Goal: Information Seeking & Learning: Learn about a topic

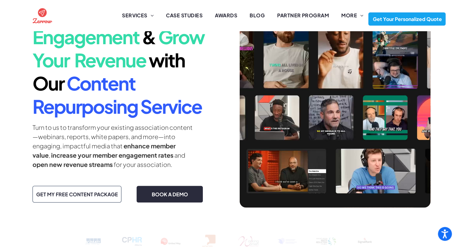
click at [128, 96] on h1 "3x Member Engagement & Grow Your Revenue with Our Content Repurposing Service" at bounding box center [126, 60] width 186 height 116
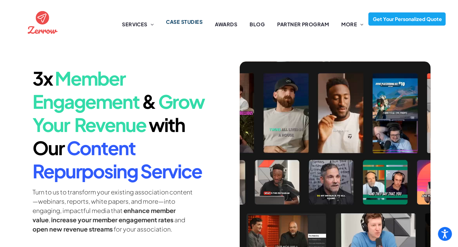
click at [190, 26] on li "CASE STUDIES" at bounding box center [184, 24] width 49 height 7
click at [186, 21] on span "CASE STUDIES" at bounding box center [184, 21] width 37 height 7
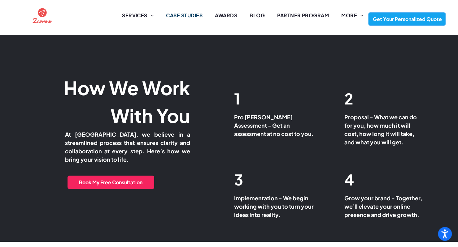
scroll to position [2676, 0]
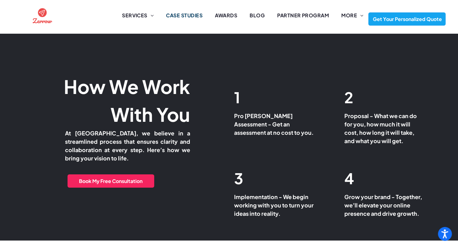
click at [24, 136] on div "How We Work ﻿ With You At Zerrow, we believe in a streamlined process that ensu…" at bounding box center [114, 147] width 229 height 164
